Goal: Task Accomplishment & Management: Manage account settings

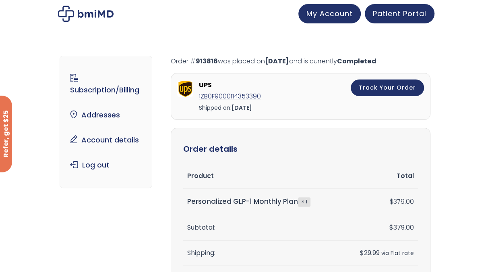
click at [118, 91] on link "Subscription/Billing" at bounding box center [106, 84] width 80 height 28
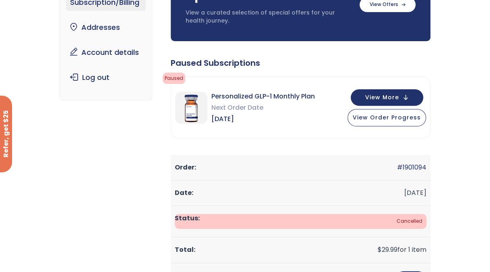
scroll to position [83, 0]
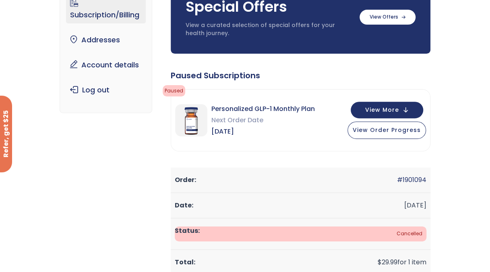
click at [379, 108] on span "View More" at bounding box center [382, 109] width 34 height 5
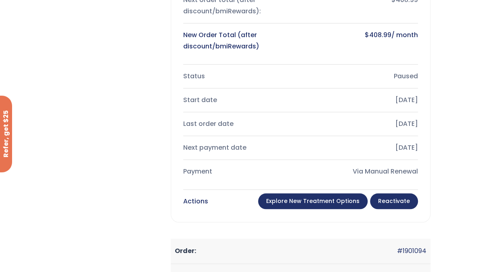
scroll to position [330, 0]
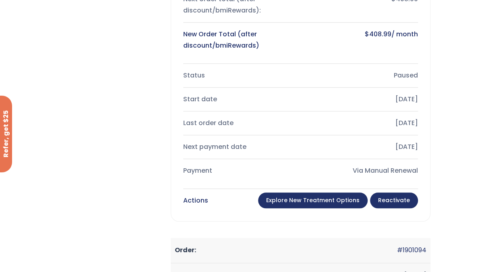
click at [399, 201] on link "Reactivate" at bounding box center [394, 200] width 48 height 16
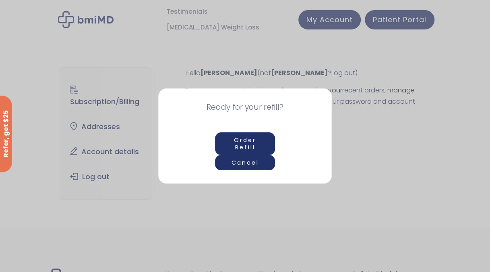
click at [259, 166] on button "Cancel" at bounding box center [245, 162] width 60 height 15
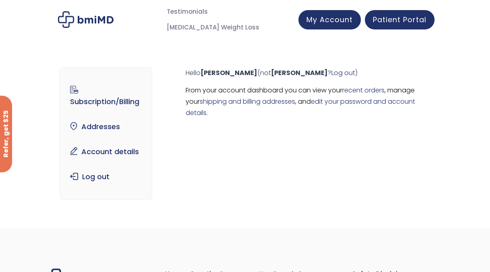
click at [121, 104] on link "Subscription/Billing" at bounding box center [106, 96] width 80 height 28
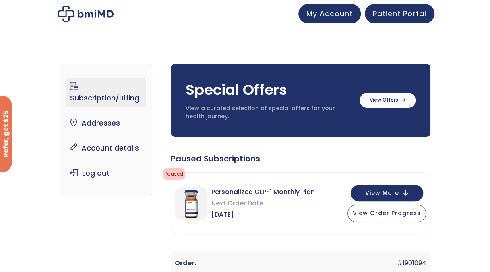
click at [378, 215] on span "View Order Progress" at bounding box center [387, 213] width 68 height 8
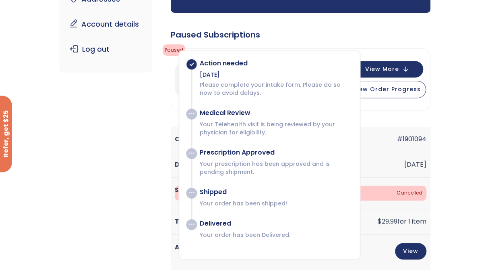
scroll to position [129, 0]
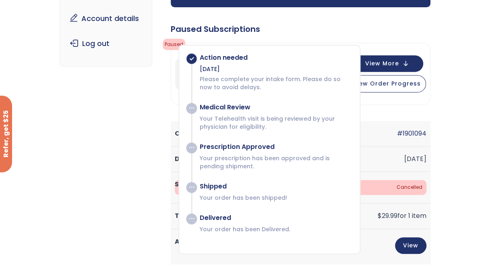
click at [299, 33] on div "Paused Subscriptions" at bounding box center [301, 28] width 260 height 11
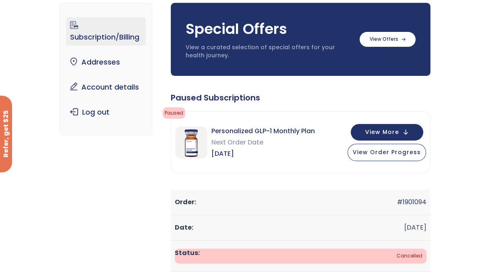
scroll to position [0, 0]
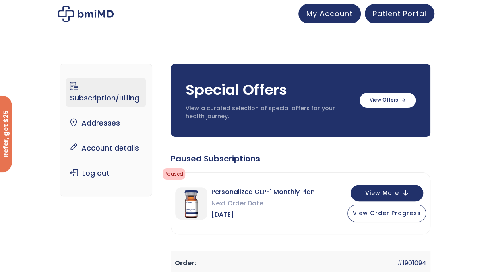
click at [108, 147] on link "Account details" at bounding box center [106, 147] width 80 height 17
click at [122, 152] on link "Account details" at bounding box center [106, 147] width 80 height 17
